Goal: Navigation & Orientation: Find specific page/section

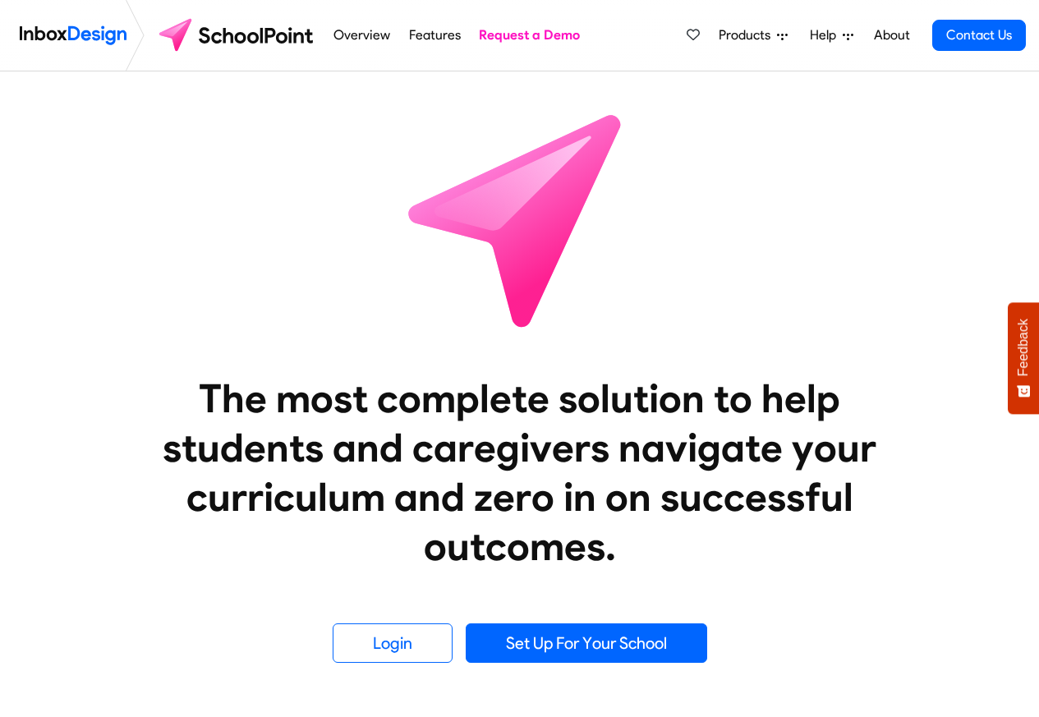
click at [891, 35] on link "About" at bounding box center [891, 35] width 45 height 33
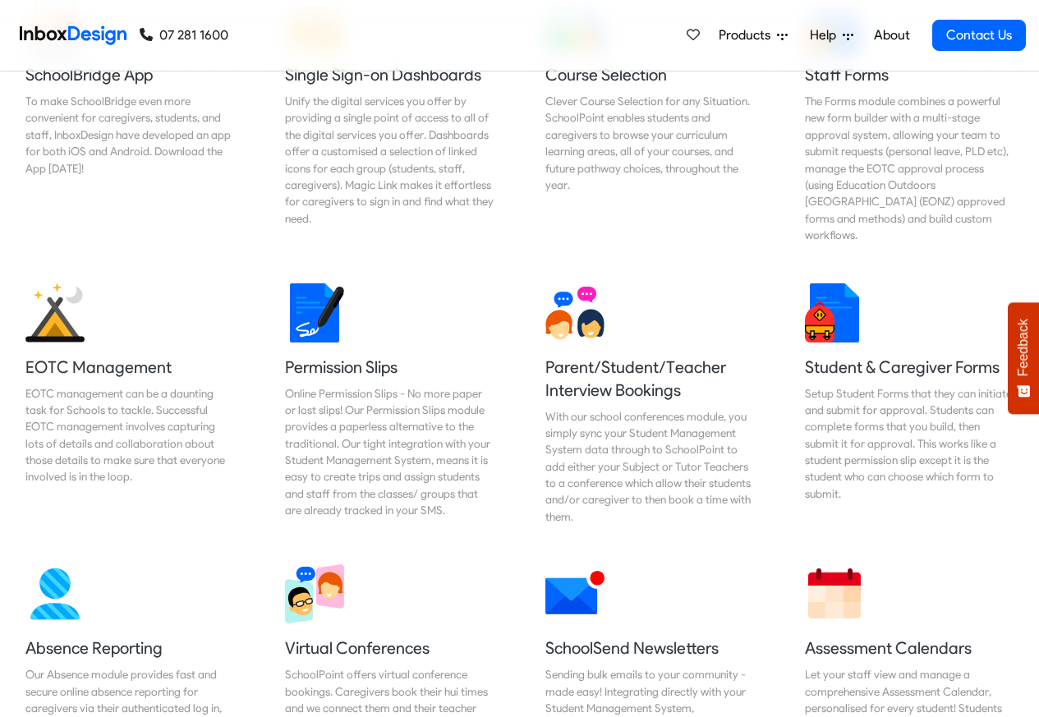
scroll to position [1084, 0]
